Goal: Task Accomplishment & Management: Manage account settings

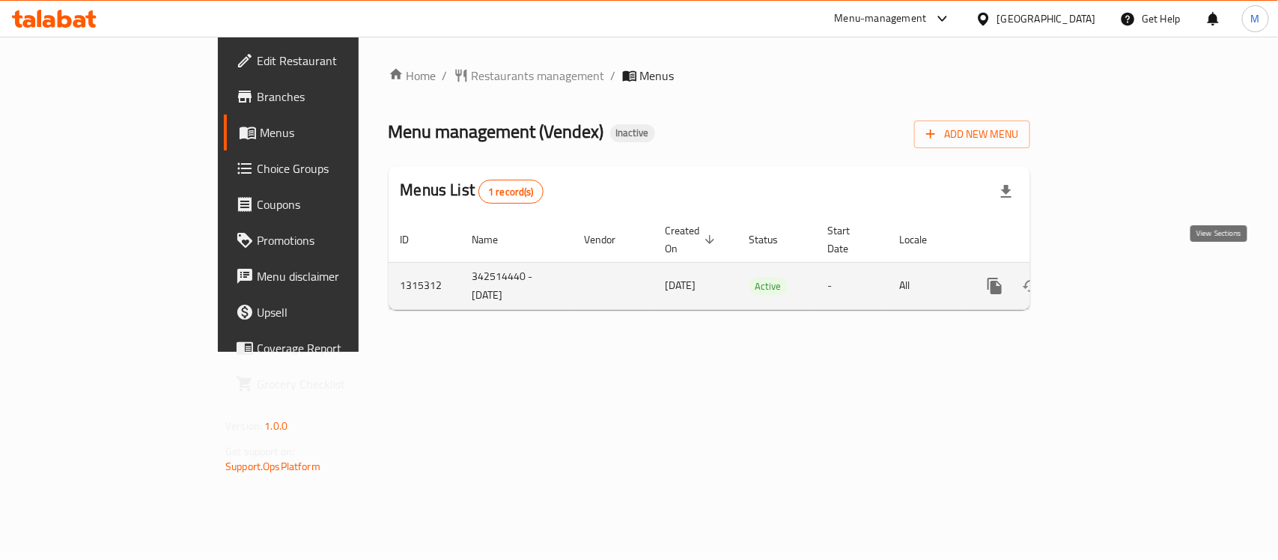
click at [1112, 277] on icon "enhanced table" at bounding box center [1103, 286] width 18 height 18
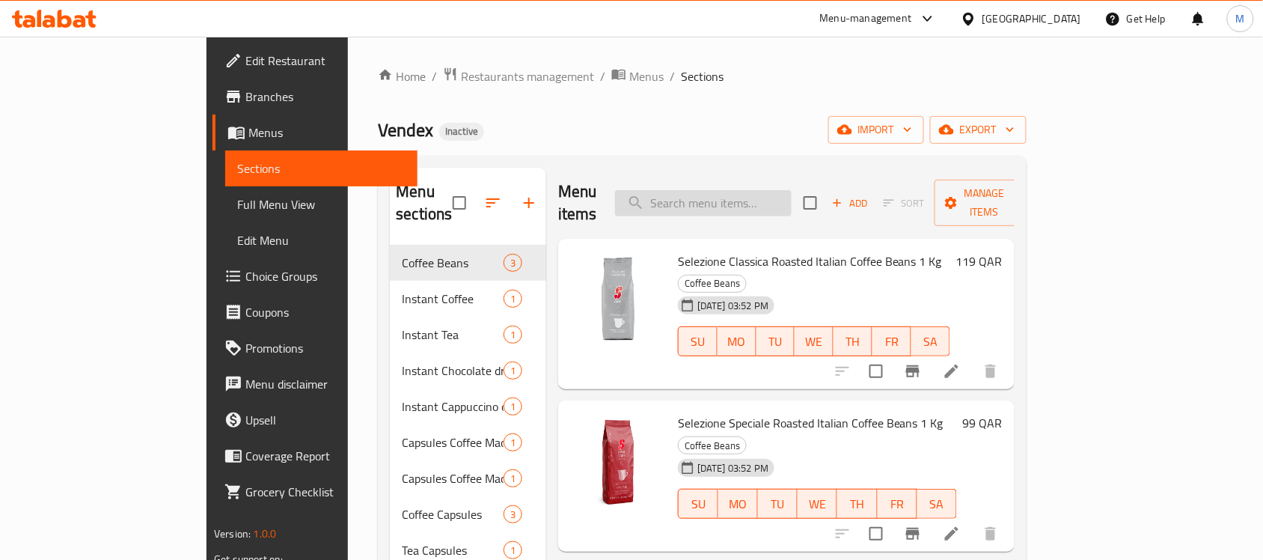
click at [773, 202] on input "search" at bounding box center [703, 203] width 177 height 26
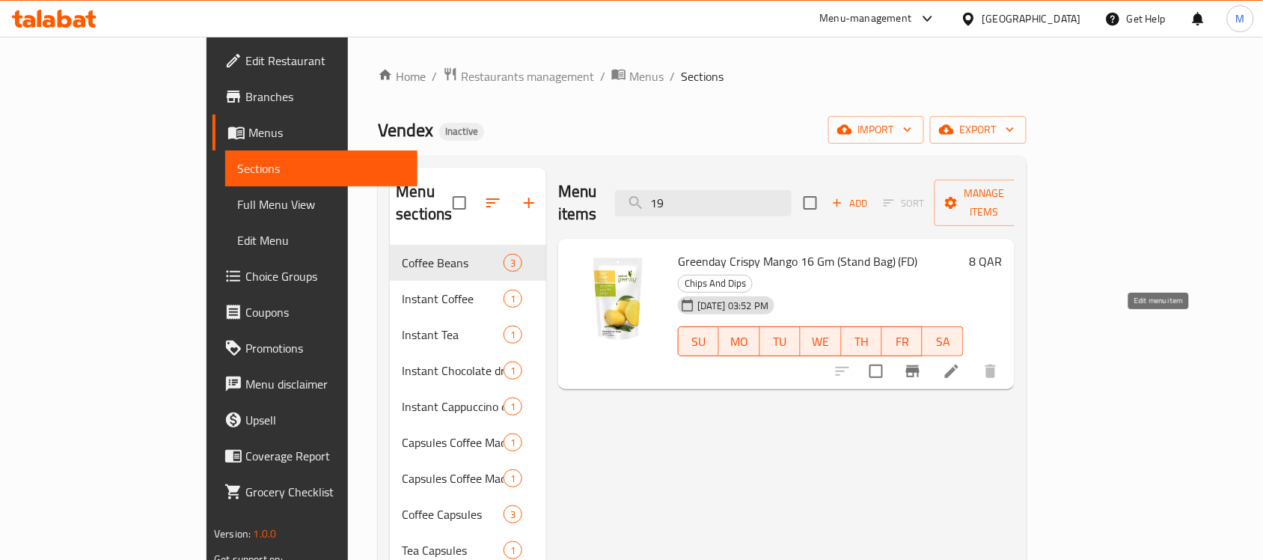
type input "19"
click at [959, 365] on icon at bounding box center [951, 371] width 13 height 13
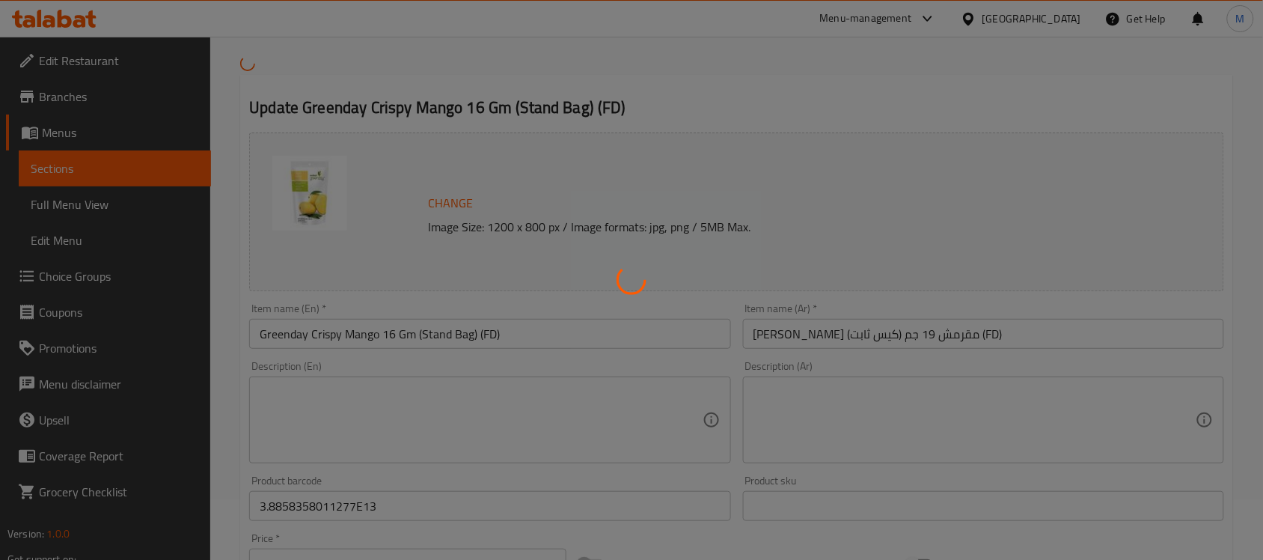
scroll to position [94, 0]
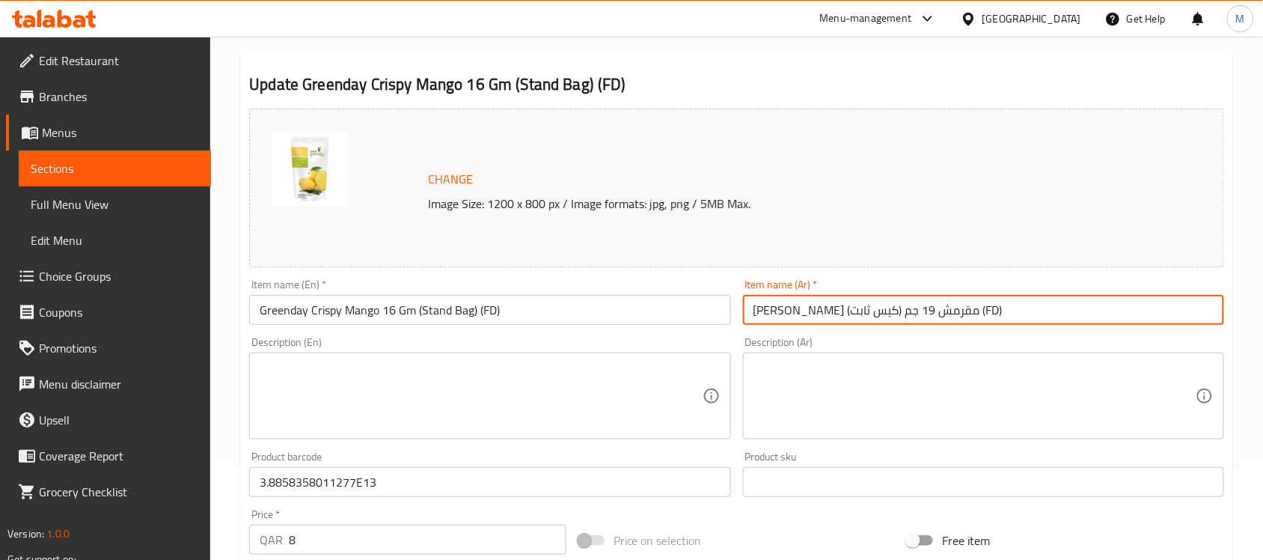
click at [842, 311] on input "[PERSON_NAME] مقرمش 19 جم (كيس ثابت) (FD)" at bounding box center [983, 310] width 481 height 30
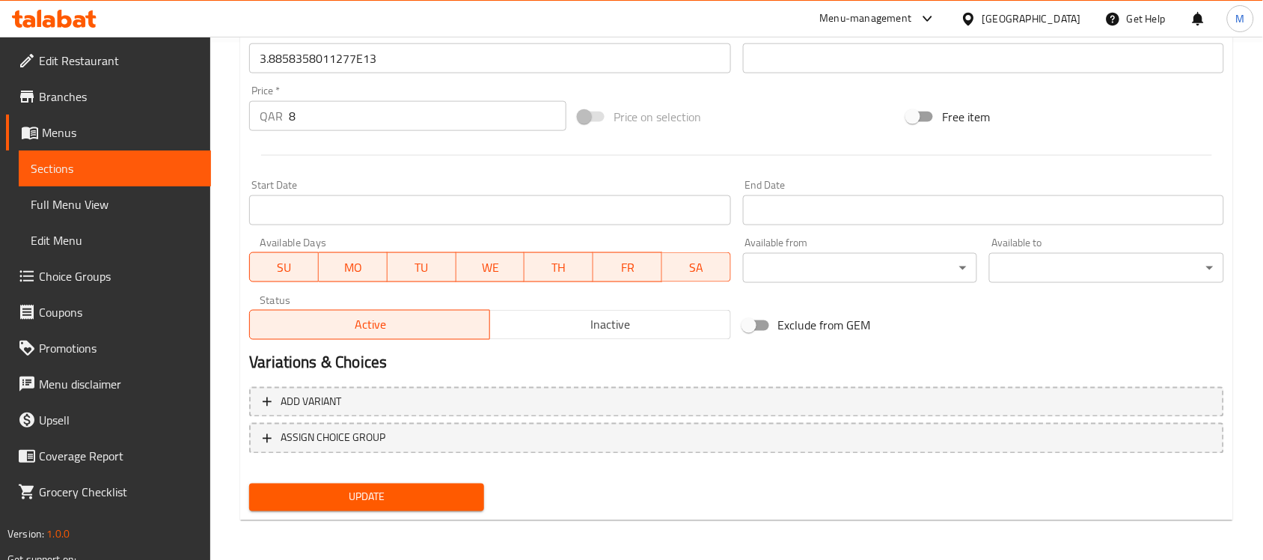
type input "[PERSON_NAME] مقرمش 16 جم (كيس ثابت) (FD)"
click at [447, 501] on button "Update" at bounding box center [366, 498] width 235 height 28
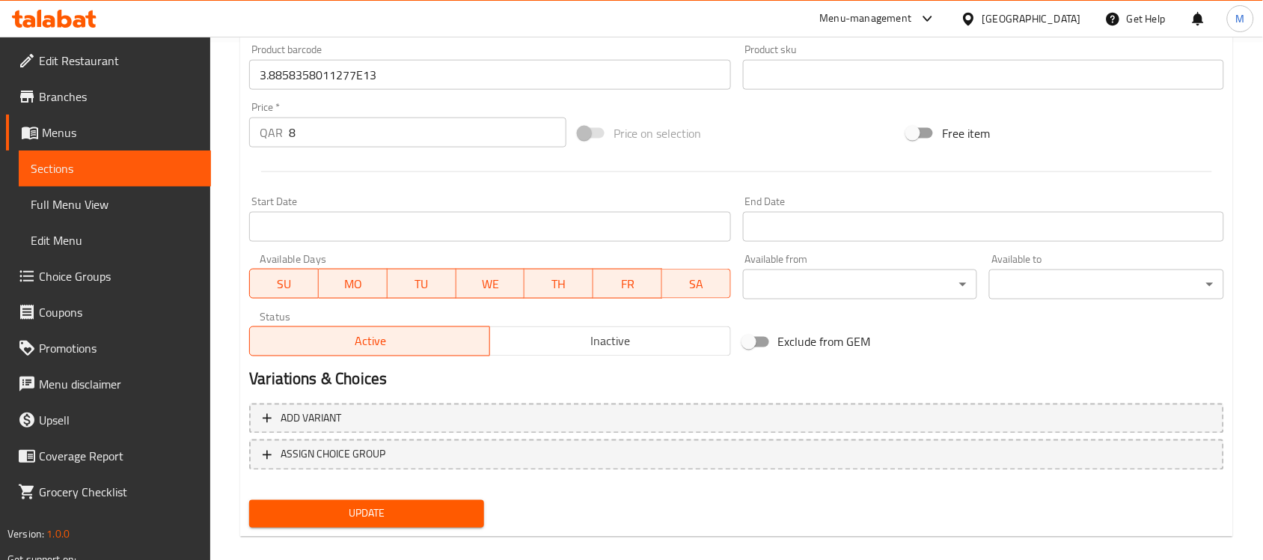
scroll to position [124, 0]
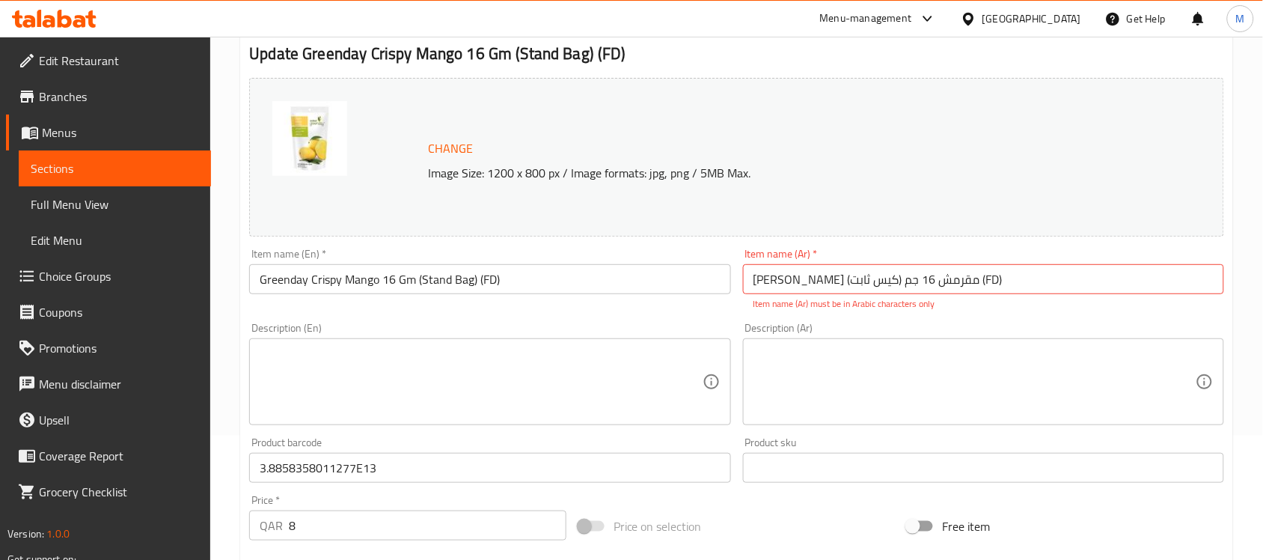
click at [972, 308] on p "Item name (Ar) must be in Arabic characters only" at bounding box center [984, 303] width 460 height 13
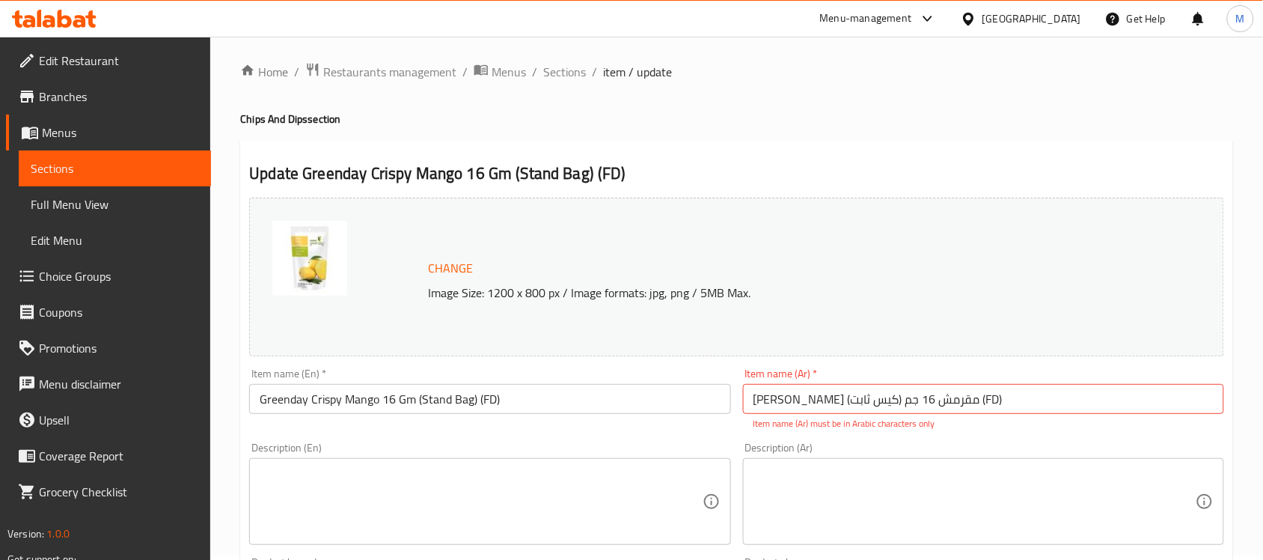
scroll to position [0, 0]
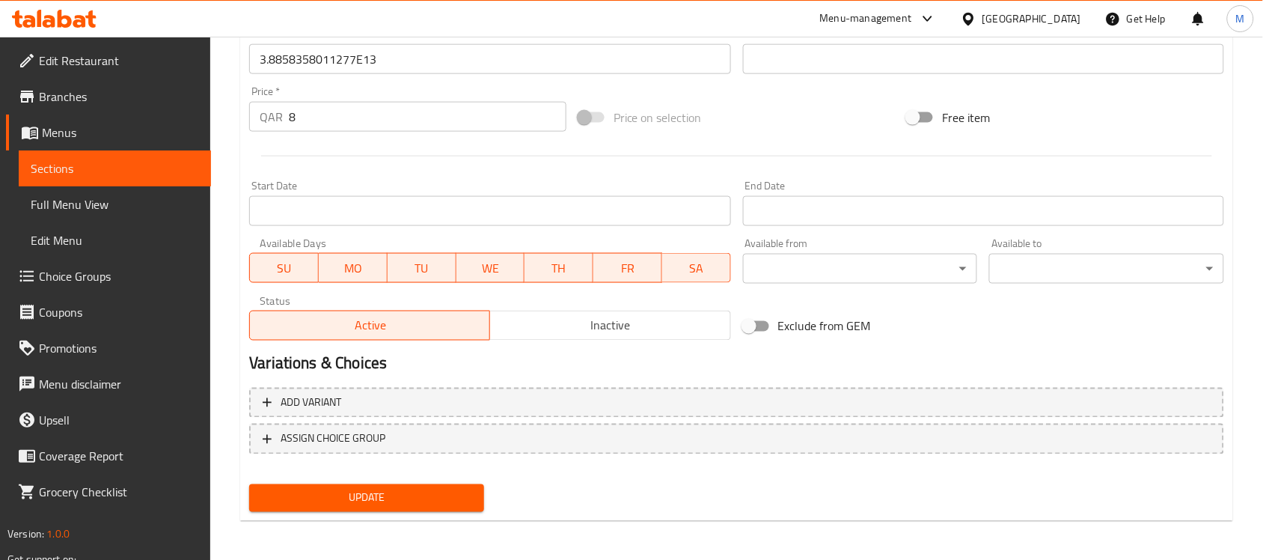
click at [383, 499] on span "Update" at bounding box center [366, 498] width 211 height 19
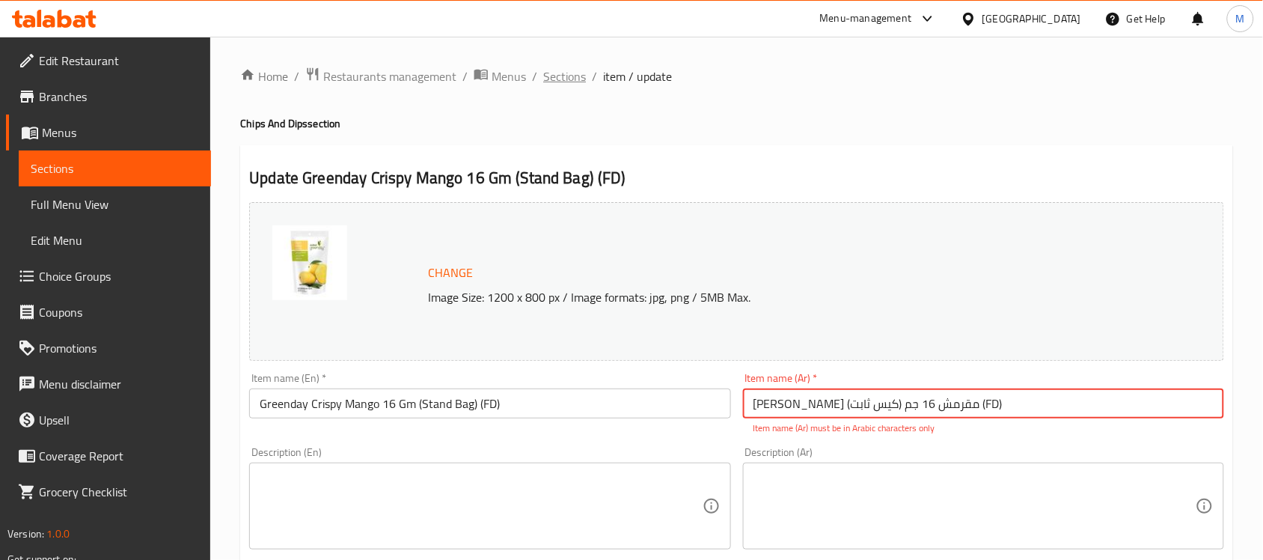
click at [558, 72] on span "Sections" at bounding box center [564, 76] width 43 height 18
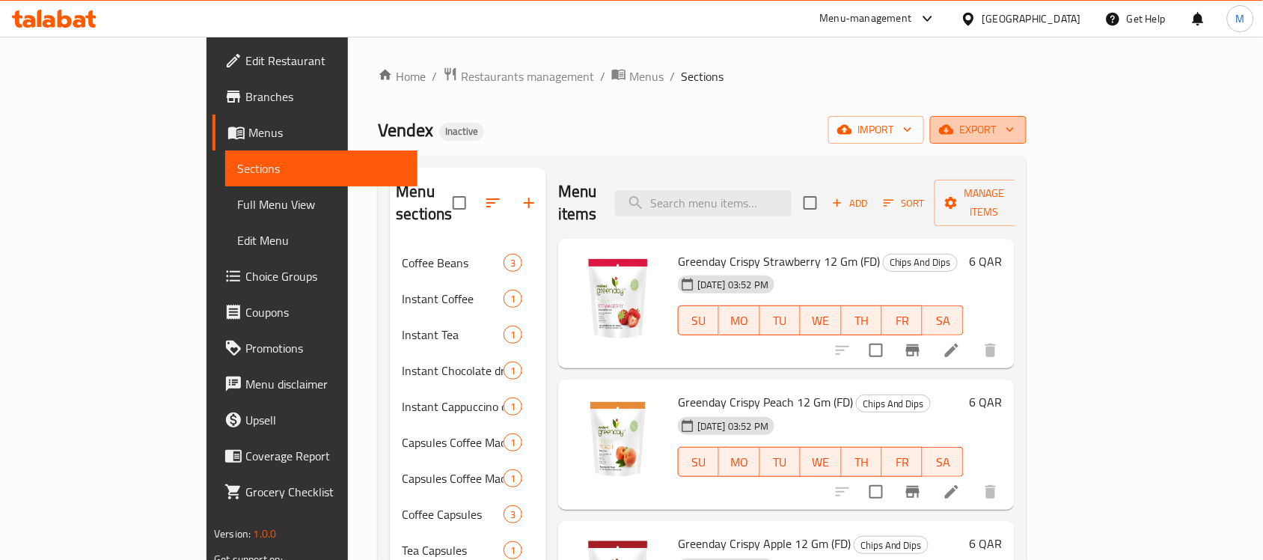
click at [1015, 127] on span "export" at bounding box center [978, 130] width 73 height 19
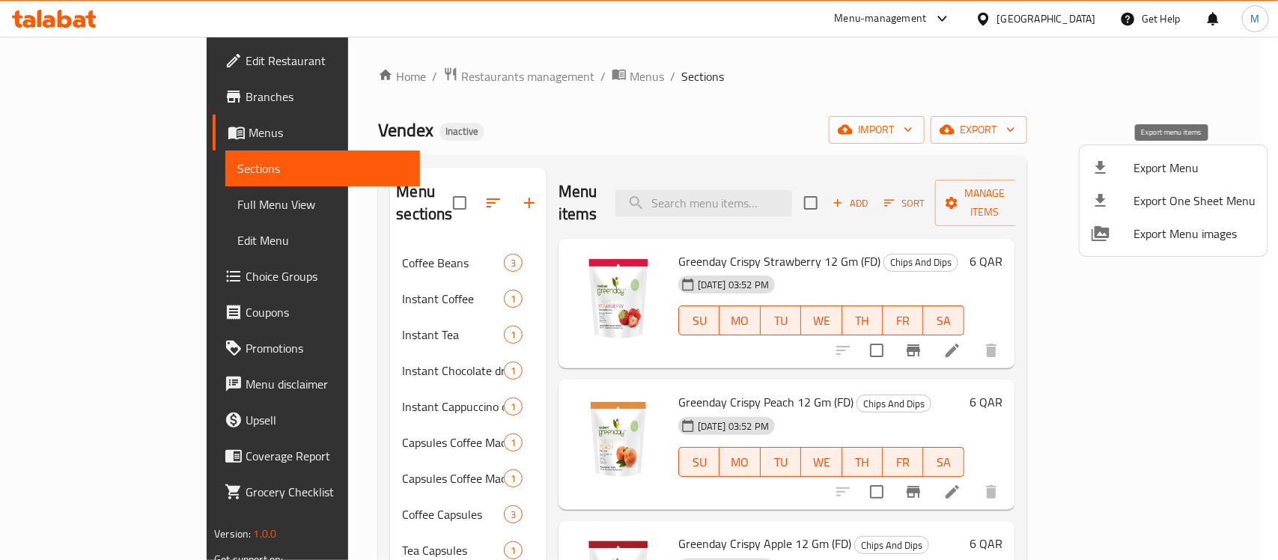
click at [1171, 174] on span "Export Menu" at bounding box center [1194, 168] width 122 height 18
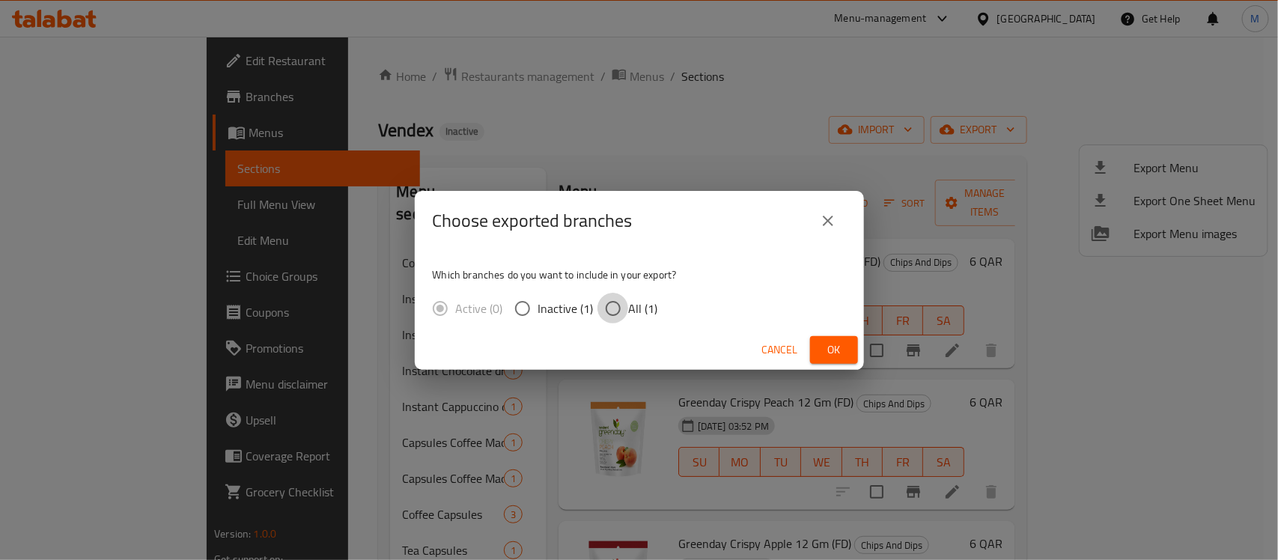
click at [611, 313] on input "All (1)" at bounding box center [612, 308] width 31 height 31
radio input "true"
drag, startPoint x: 832, startPoint y: 353, endPoint x: 826, endPoint y: 372, distance: 20.6
click at [833, 353] on span "Ok" at bounding box center [834, 350] width 24 height 19
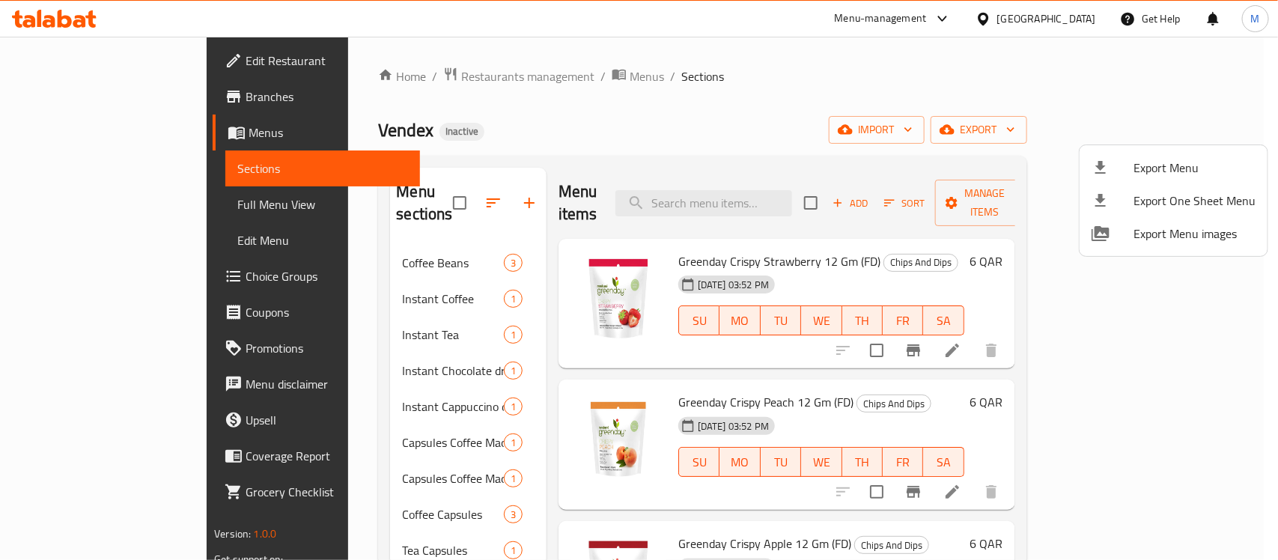
drag, startPoint x: 511, startPoint y: 79, endPoint x: 510, endPoint y: 118, distance: 39.7
click at [511, 79] on div at bounding box center [639, 280] width 1278 height 560
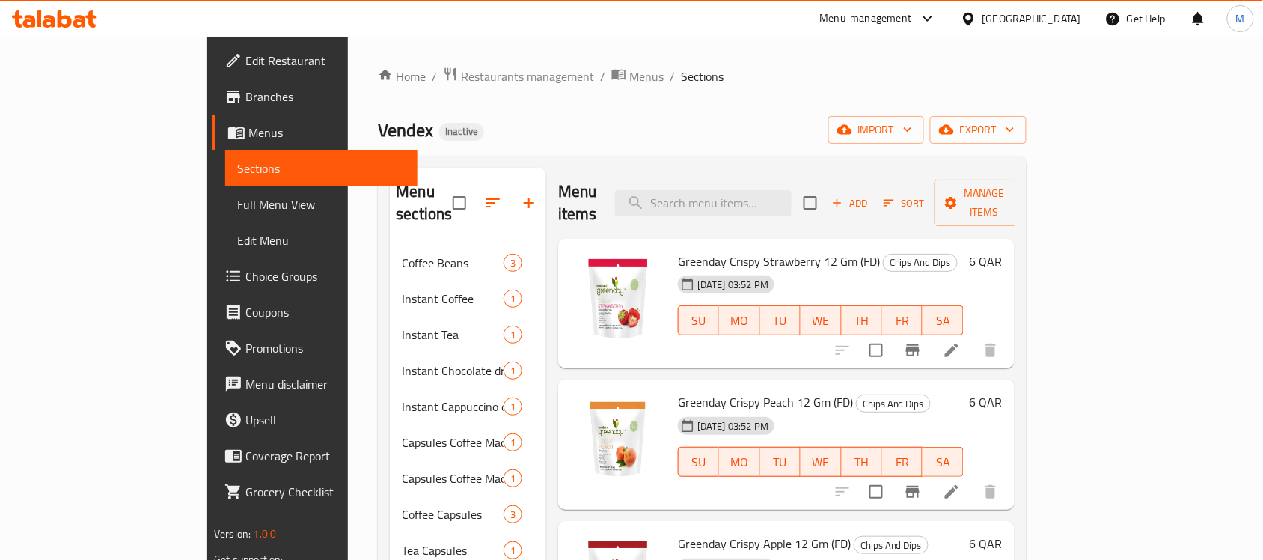
click at [629, 73] on span "Menus" at bounding box center [646, 76] width 34 height 18
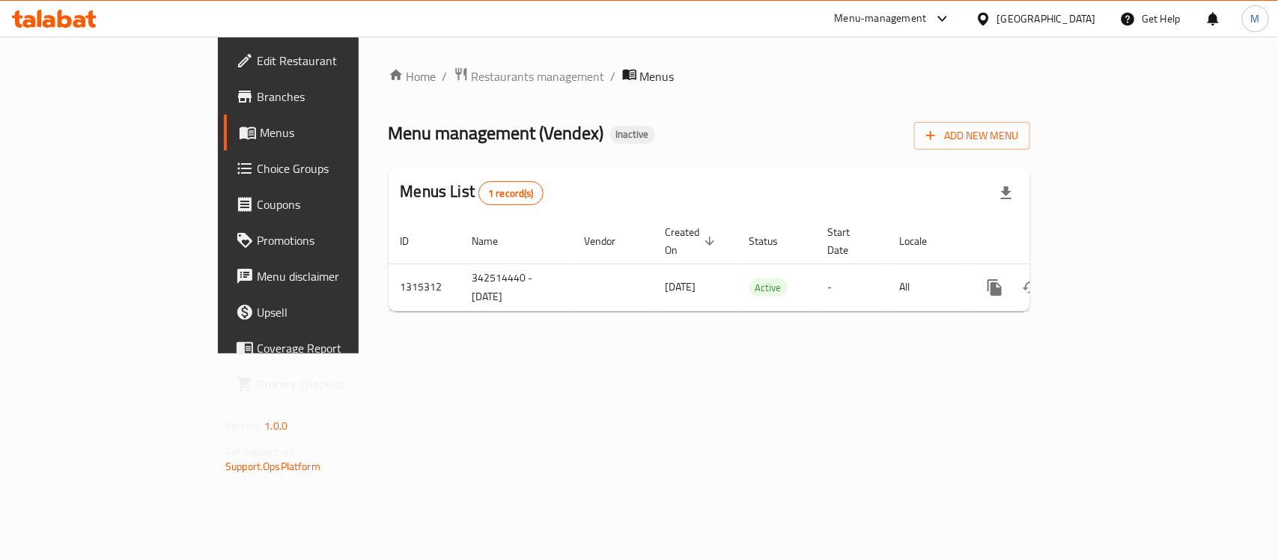
click at [620, 353] on div "Home / Restaurants management / Menus Menu management ( Vendex ) Inactive Add N…" at bounding box center [709, 195] width 701 height 317
click at [1018, 144] on span "Add New Menu" at bounding box center [972, 135] width 92 height 19
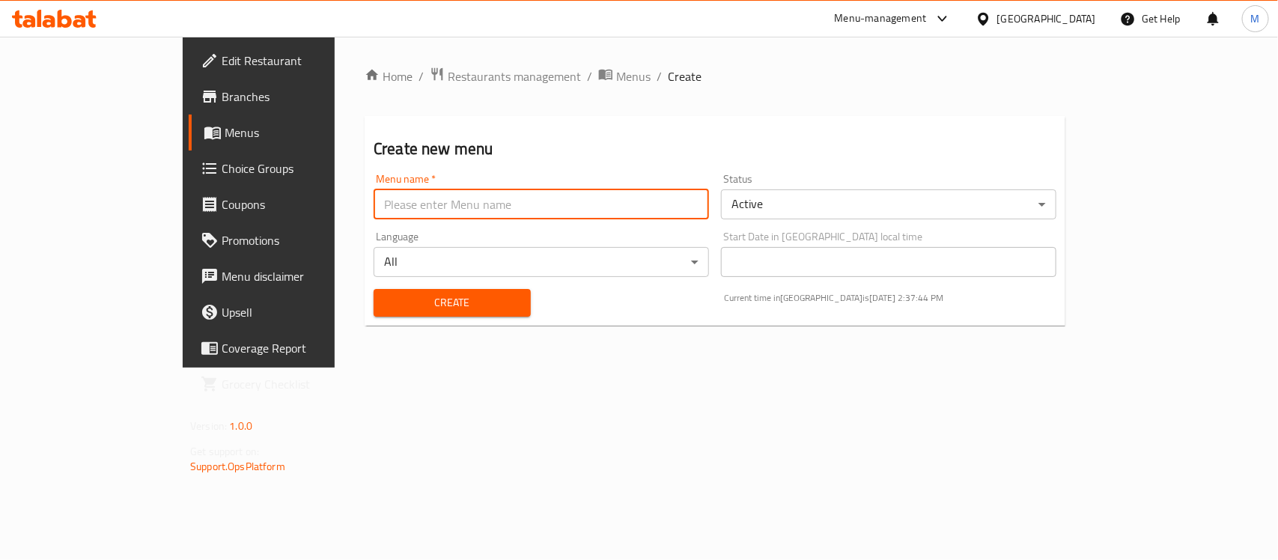
click at [379, 202] on input "text" at bounding box center [540, 204] width 335 height 30
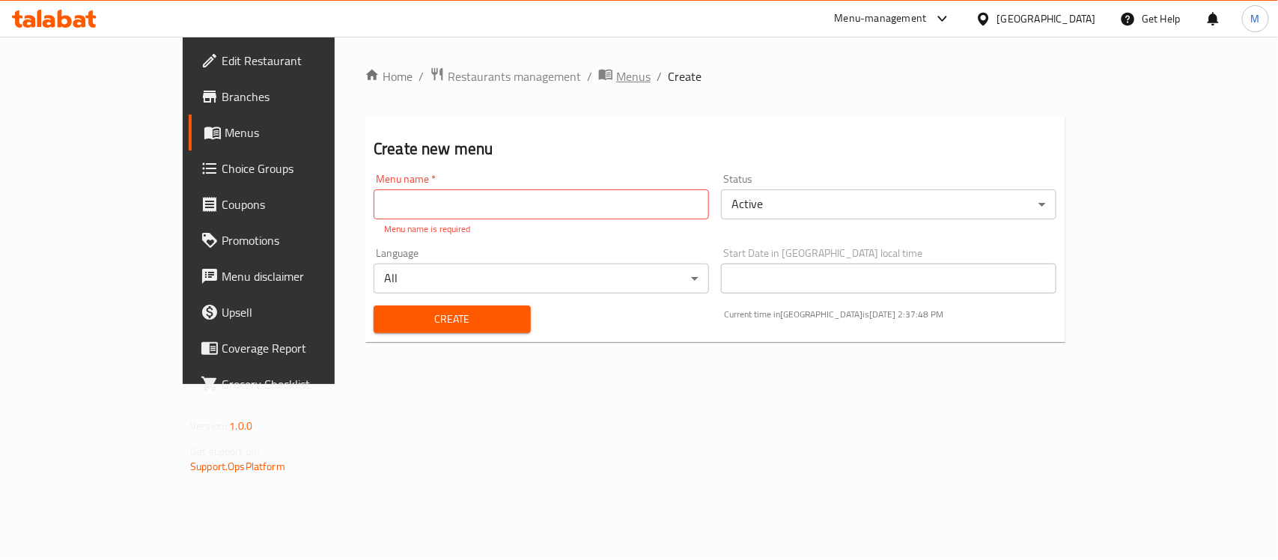
click at [616, 80] on span "Menus" at bounding box center [633, 76] width 34 height 18
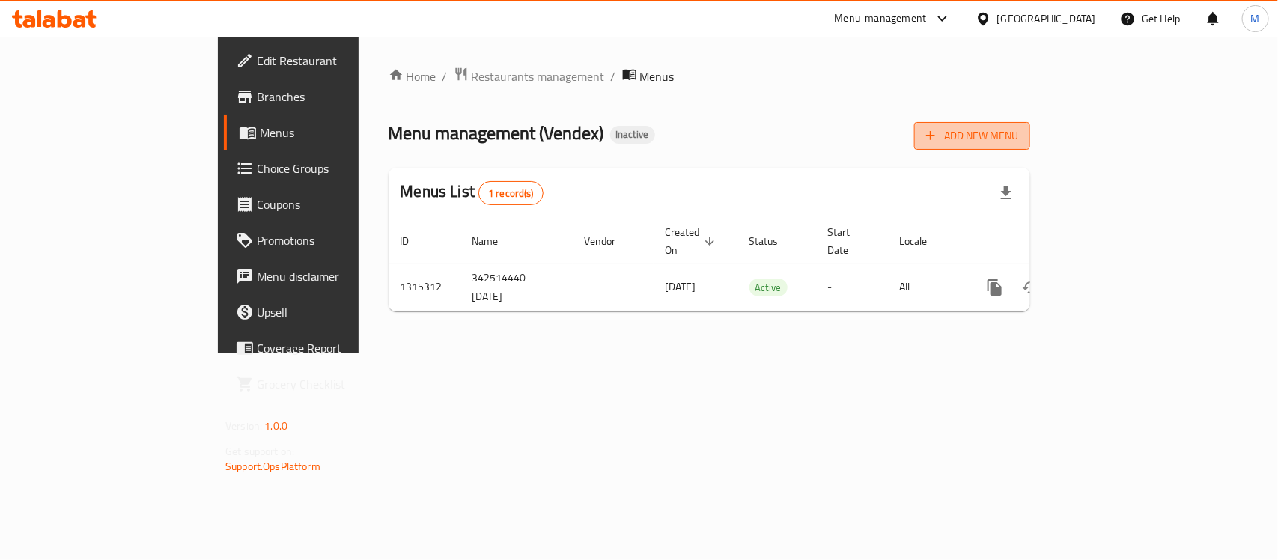
click at [1018, 138] on span "Add New Menu" at bounding box center [972, 135] width 92 height 19
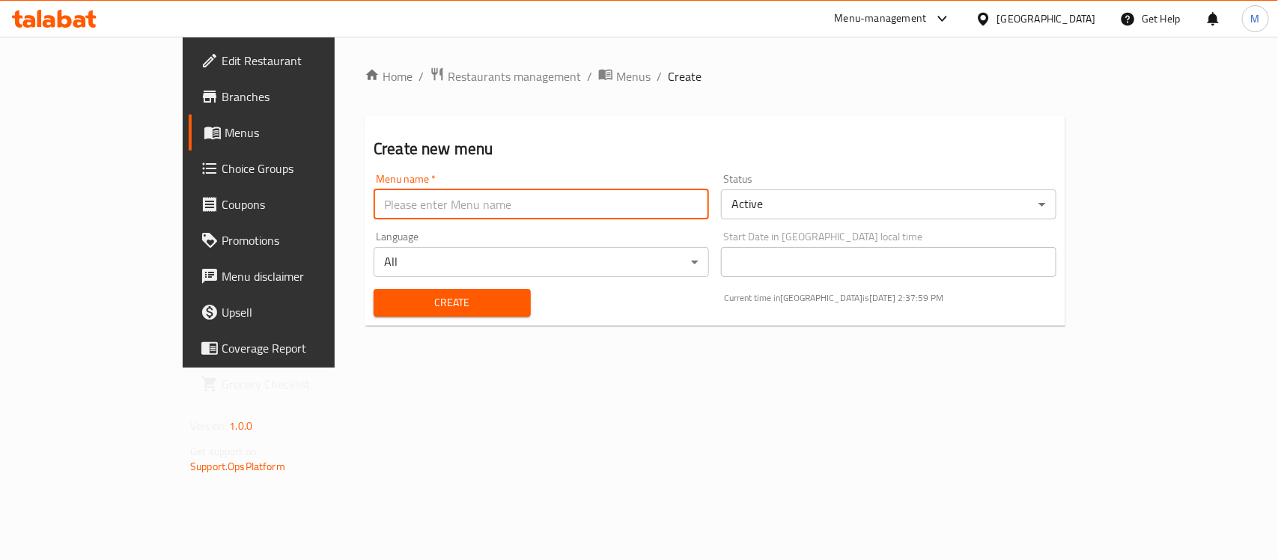
click at [406, 210] on input "text" at bounding box center [540, 204] width 335 height 30
paste input "Vendex"
type input "Vendex"
click at [385, 296] on span "Create" at bounding box center [451, 302] width 133 height 19
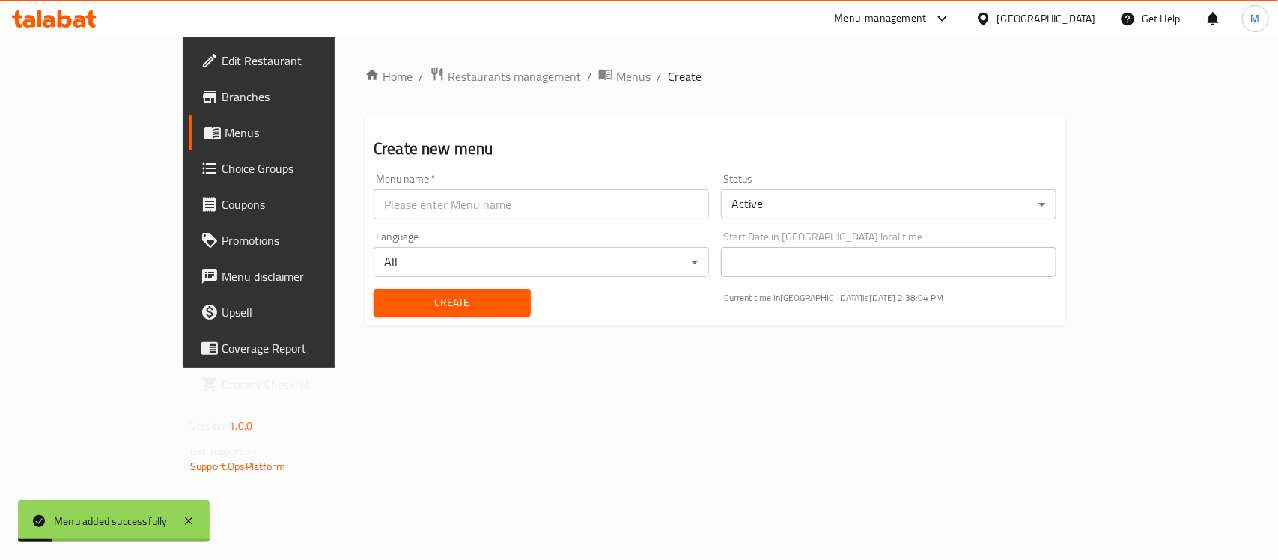
click at [616, 71] on span "Menus" at bounding box center [633, 76] width 34 height 18
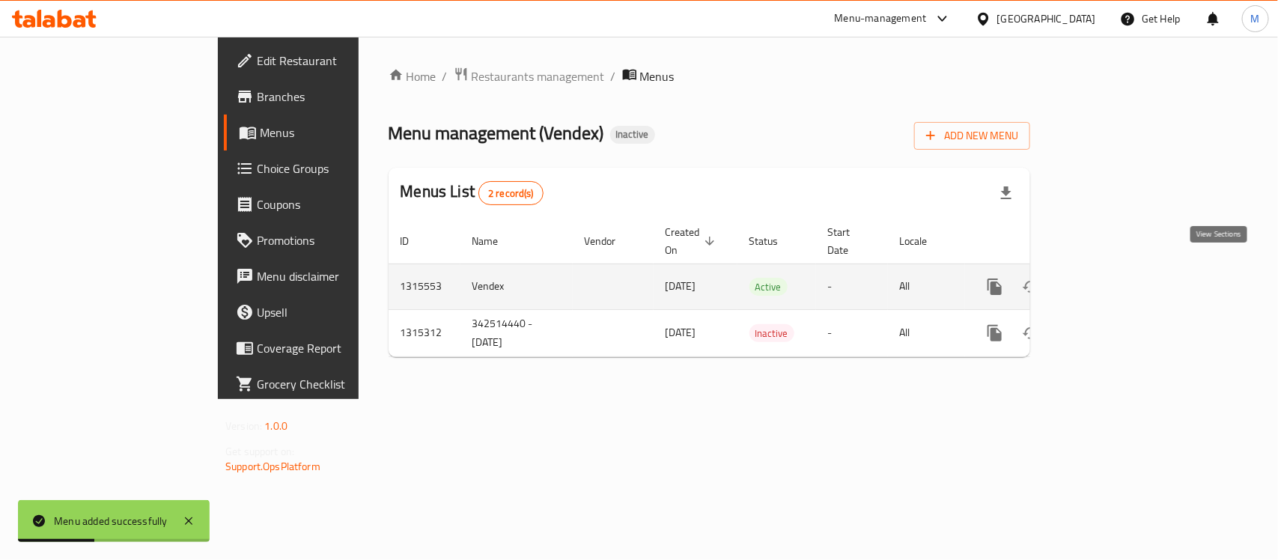
click at [1112, 278] on icon "enhanced table" at bounding box center [1103, 287] width 18 height 18
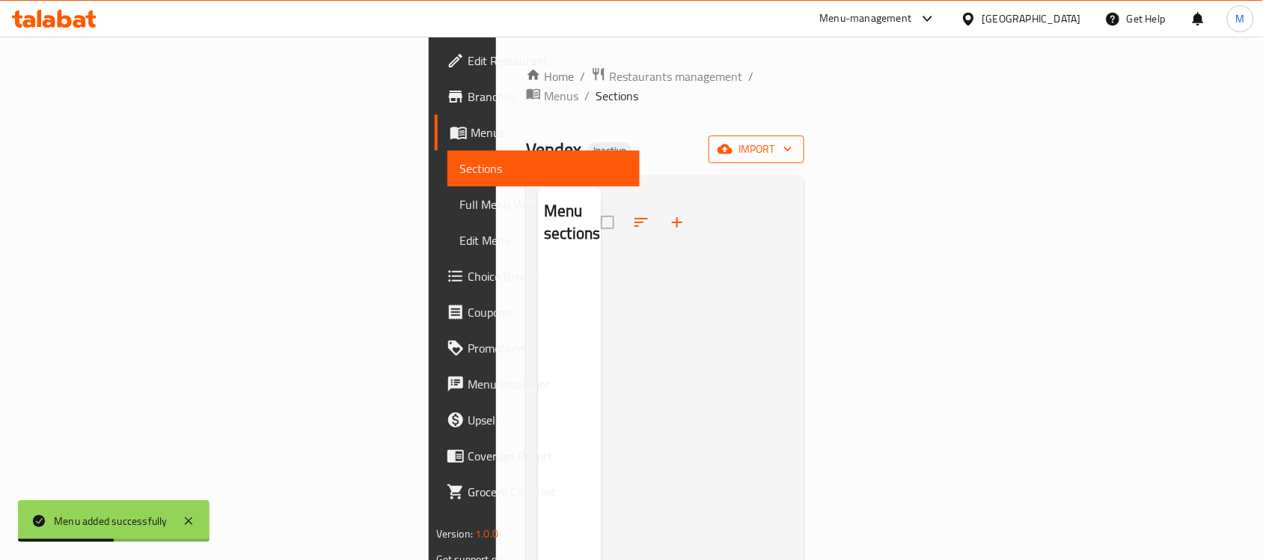
click at [805, 138] on button "import" at bounding box center [757, 149] width 96 height 28
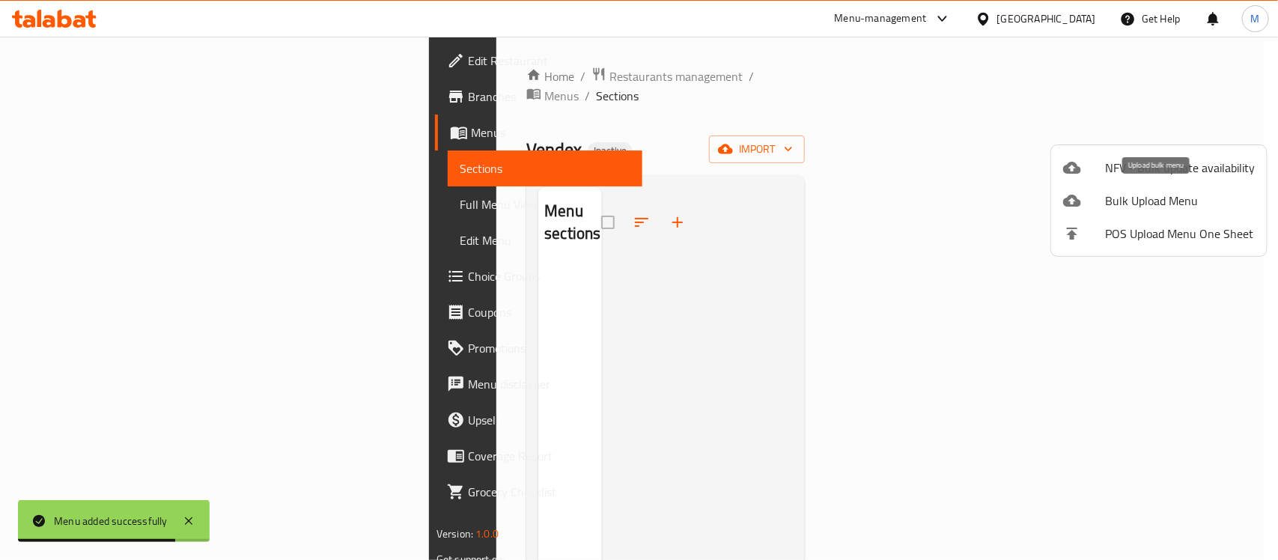
click at [1143, 196] on span "Bulk Upload Menu" at bounding box center [1180, 201] width 150 height 18
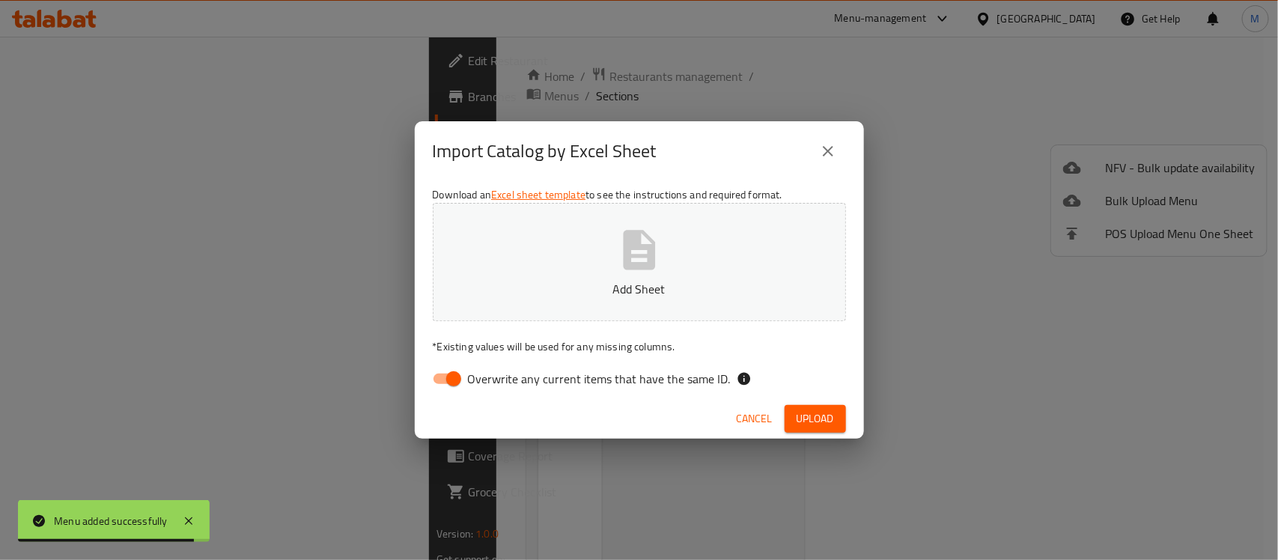
click at [730, 299] on button "Add Sheet" at bounding box center [639, 262] width 413 height 118
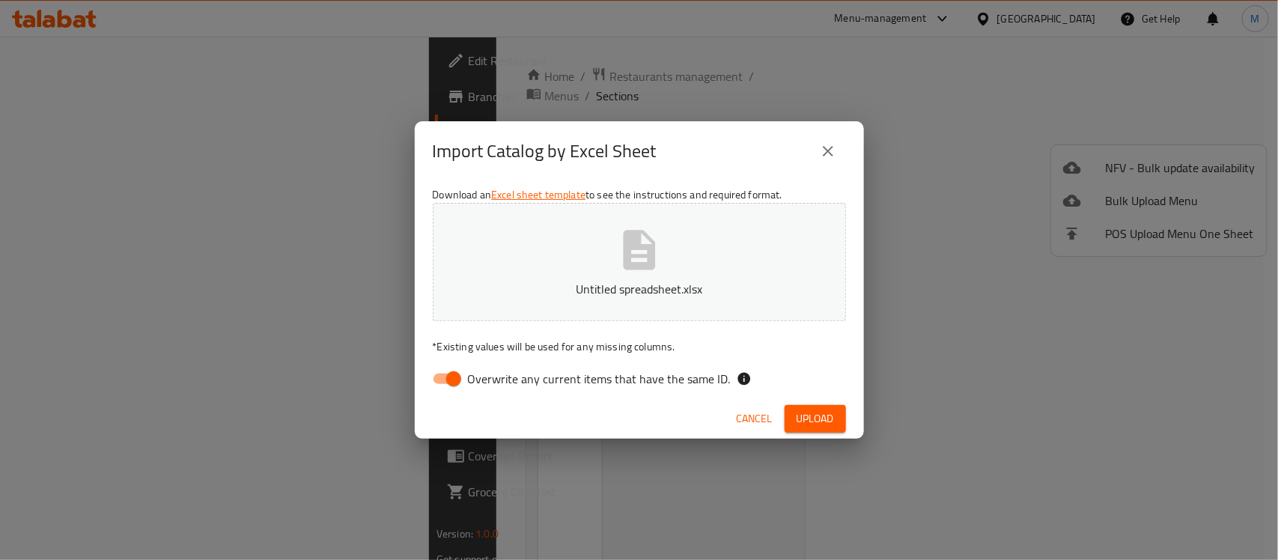
click at [448, 384] on input "Overwrite any current items that have the same ID." at bounding box center [453, 379] width 85 height 28
checkbox input "false"
click at [824, 410] on span "Upload" at bounding box center [814, 418] width 37 height 19
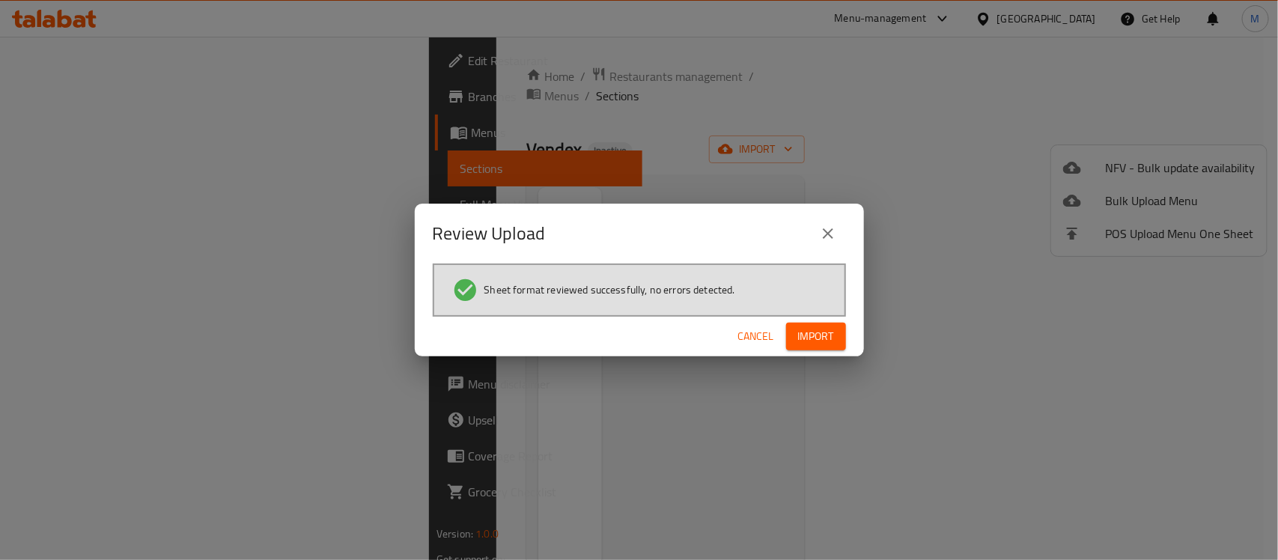
click at [802, 338] on span "Import" at bounding box center [816, 336] width 36 height 19
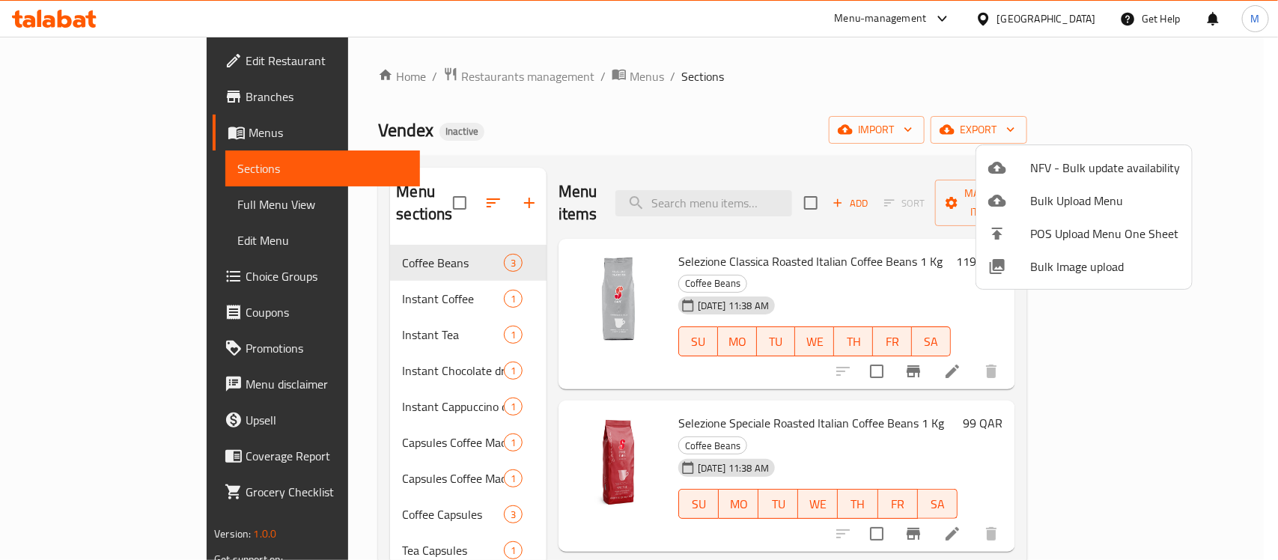
click at [723, 132] on div at bounding box center [639, 280] width 1278 height 560
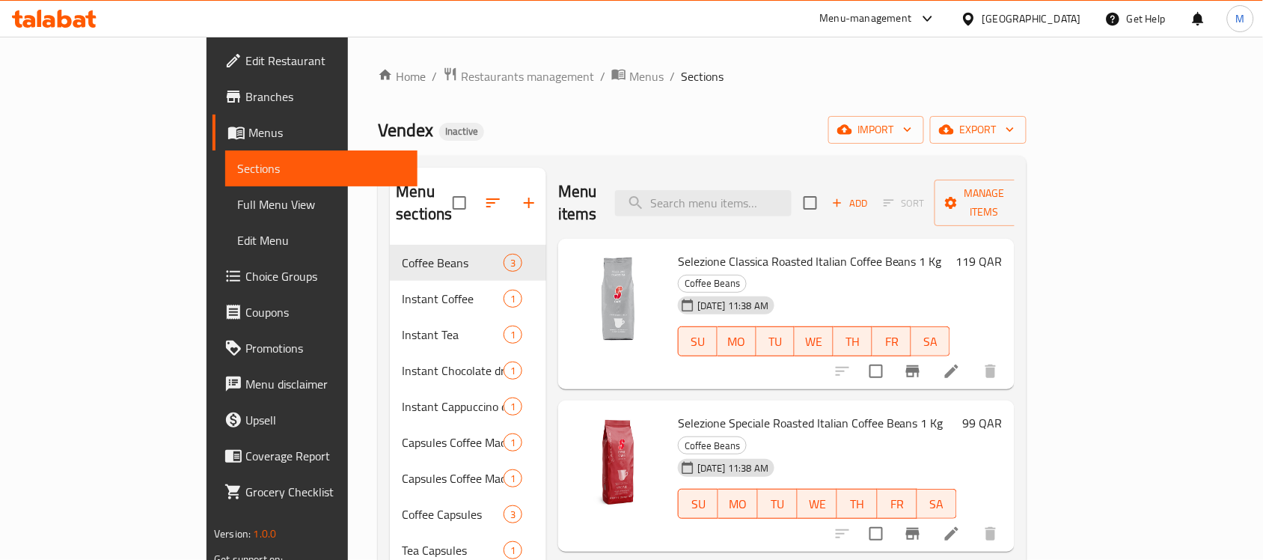
scroll to position [94, 0]
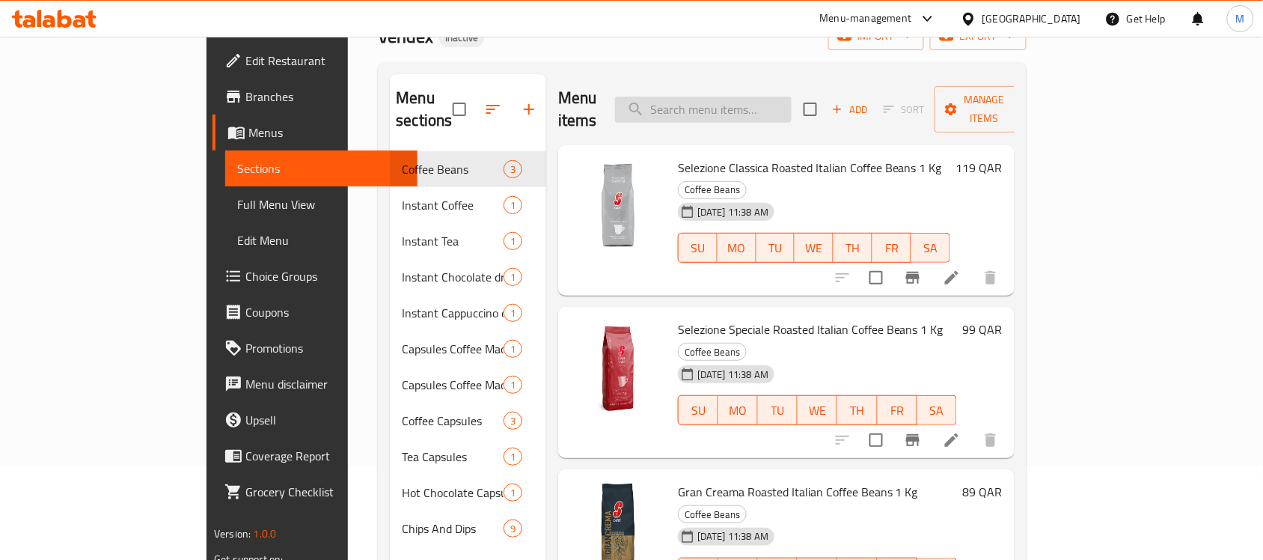
click at [782, 98] on input "search" at bounding box center [703, 110] width 177 height 26
type input "19"
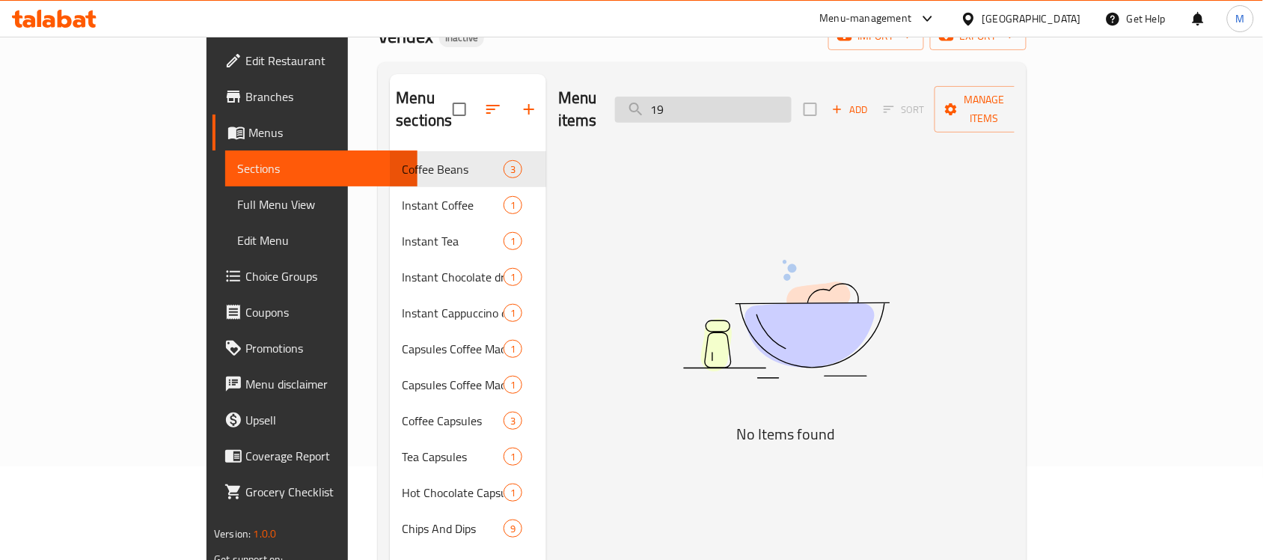
click at [782, 98] on input "19" at bounding box center [703, 110] width 177 height 26
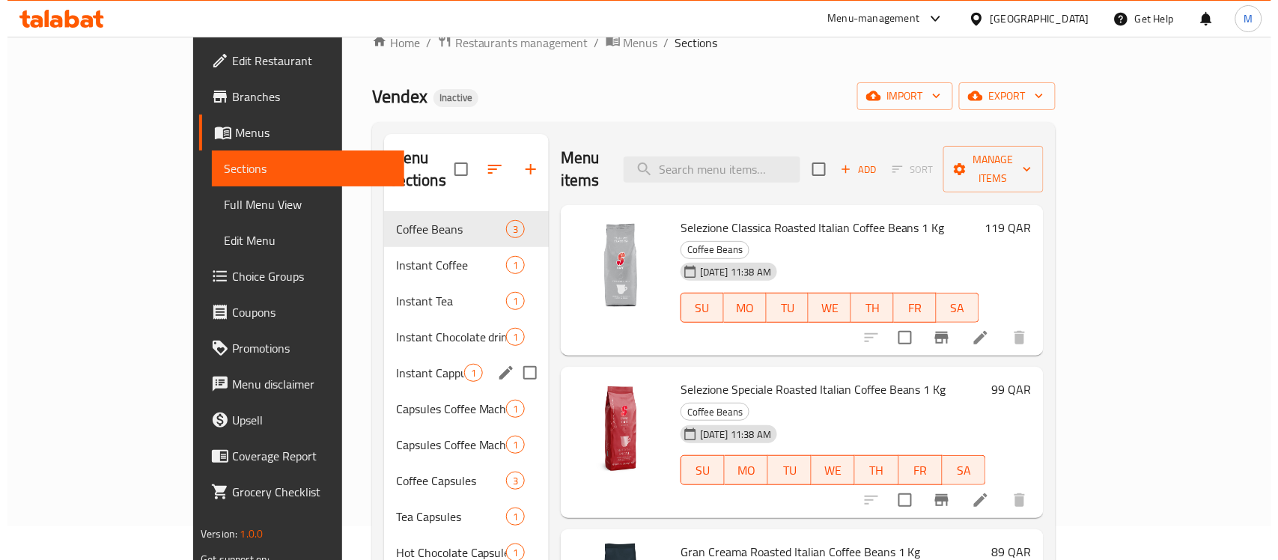
scroll to position [0, 0]
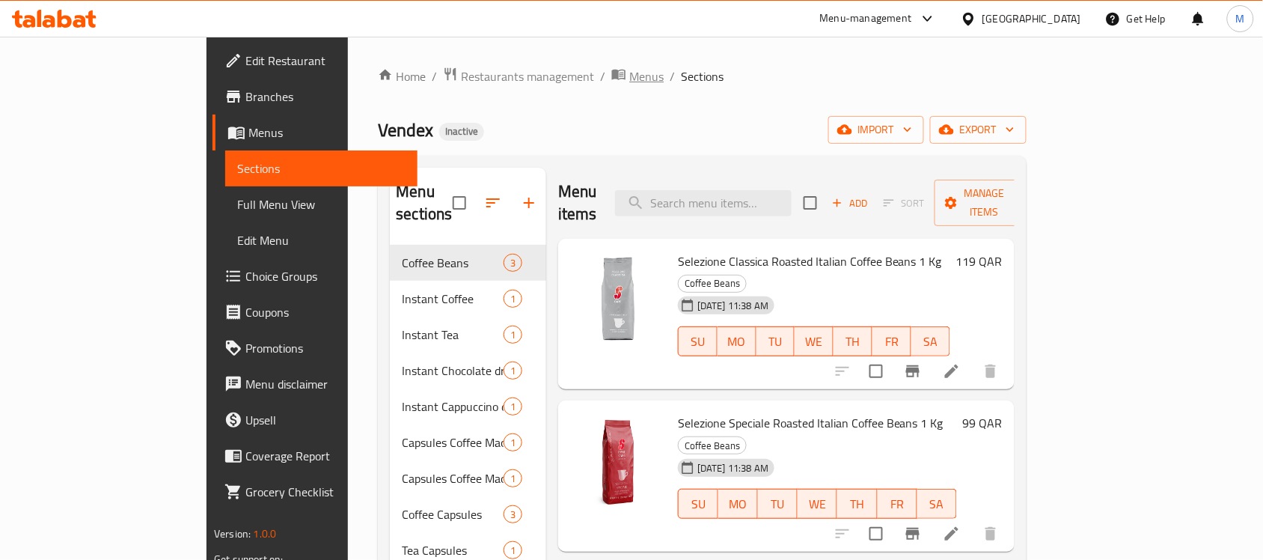
click at [629, 77] on span "Menus" at bounding box center [646, 76] width 34 height 18
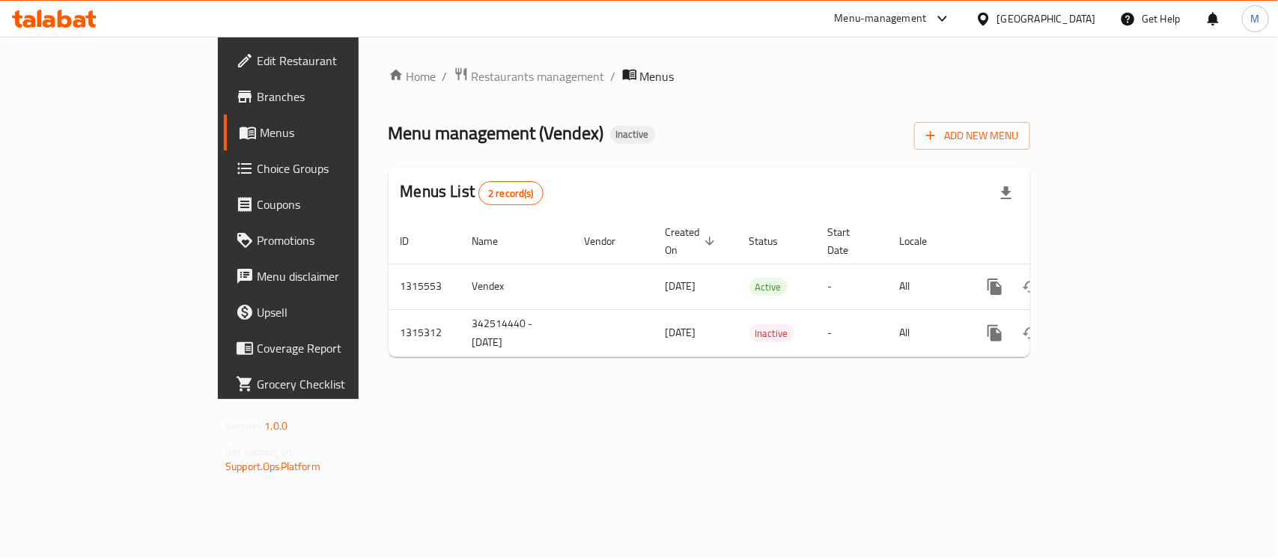
click at [747, 399] on div "Home / Restaurants management / Menus Menu management ( Vendex ) Inactive Add N…" at bounding box center [709, 218] width 701 height 362
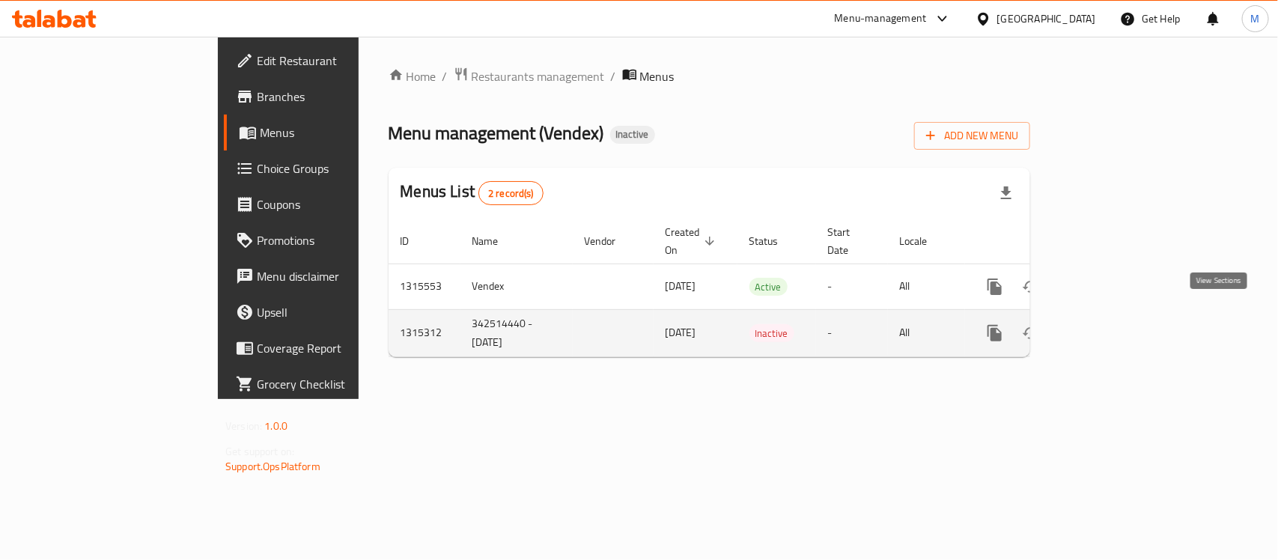
click at [1120, 315] on link "enhanced table" at bounding box center [1103, 333] width 36 height 36
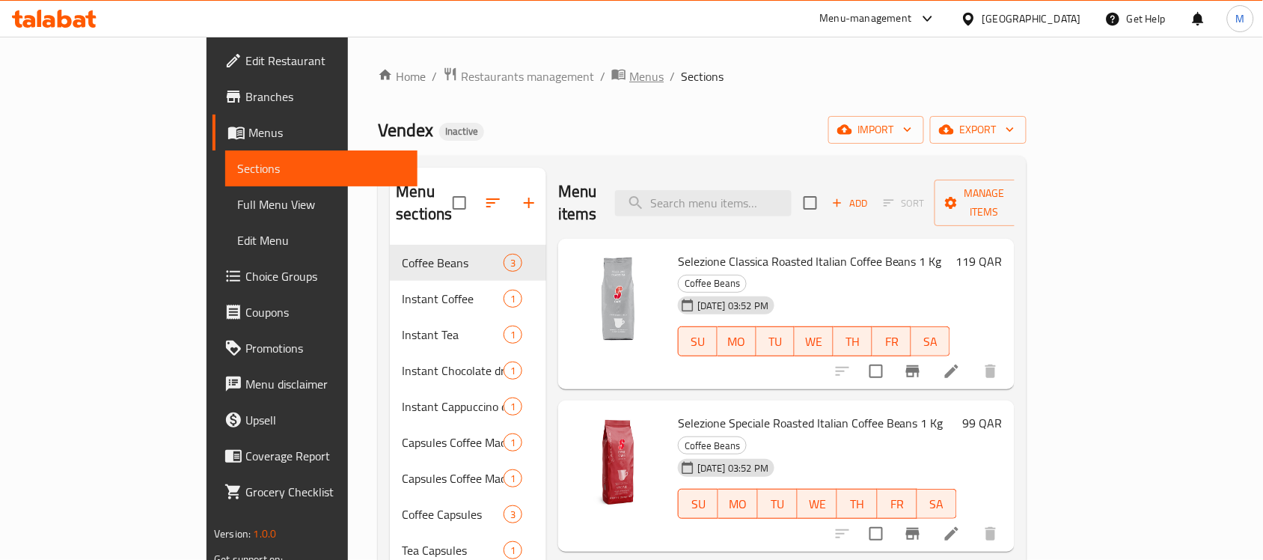
click at [629, 77] on span "Menus" at bounding box center [646, 76] width 34 height 18
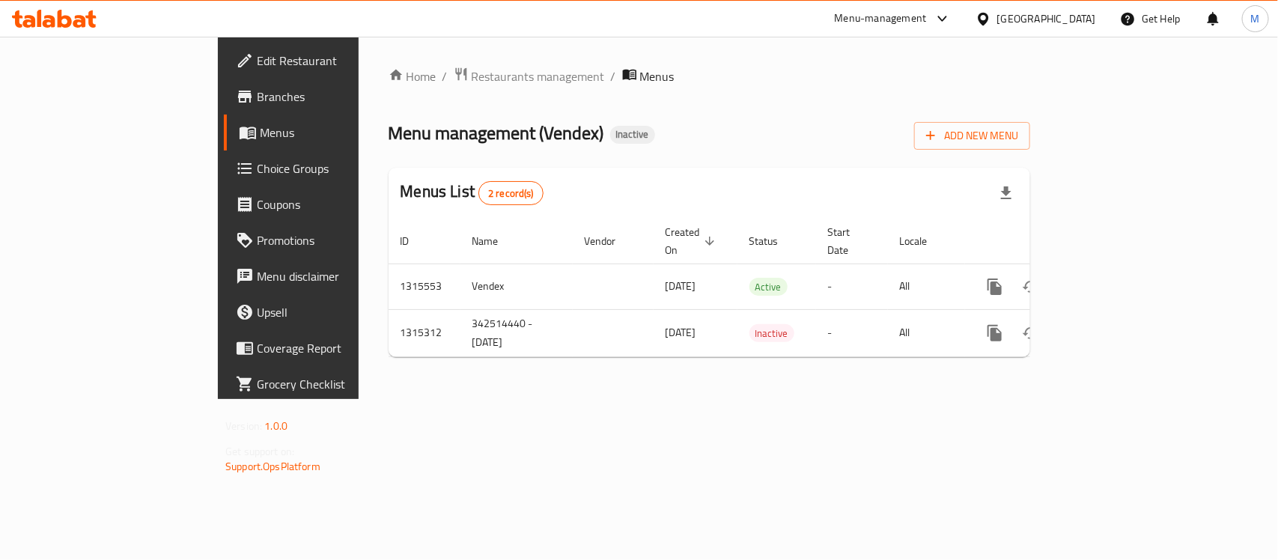
click at [257, 64] on span "Edit Restaurant" at bounding box center [338, 61] width 162 height 18
